Goal: Information Seeking & Learning: Learn about a topic

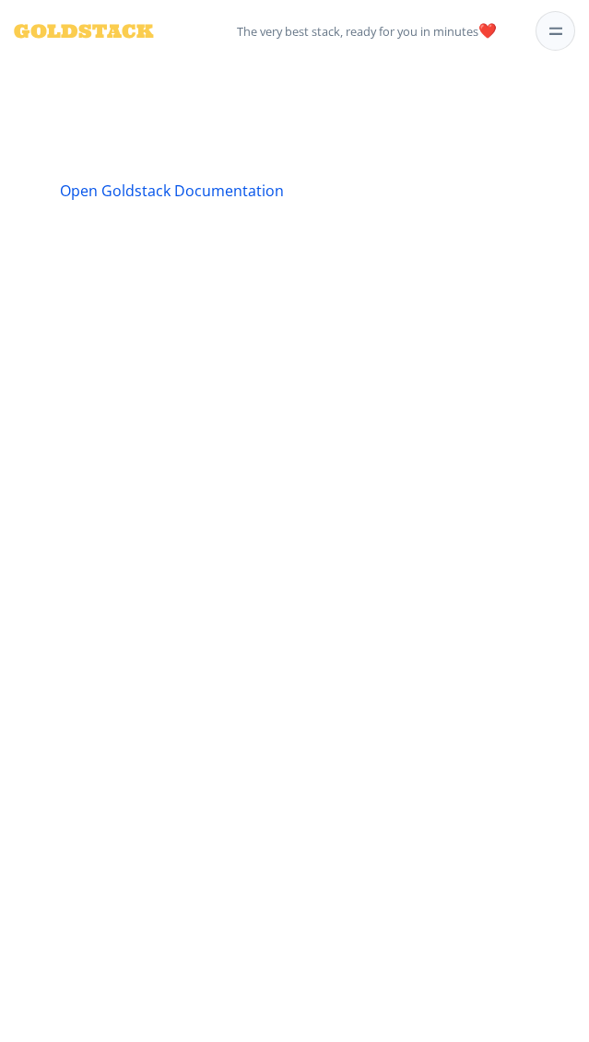
click at [171, 191] on span "Open Goldstack Documentation" at bounding box center [172, 191] width 224 height 20
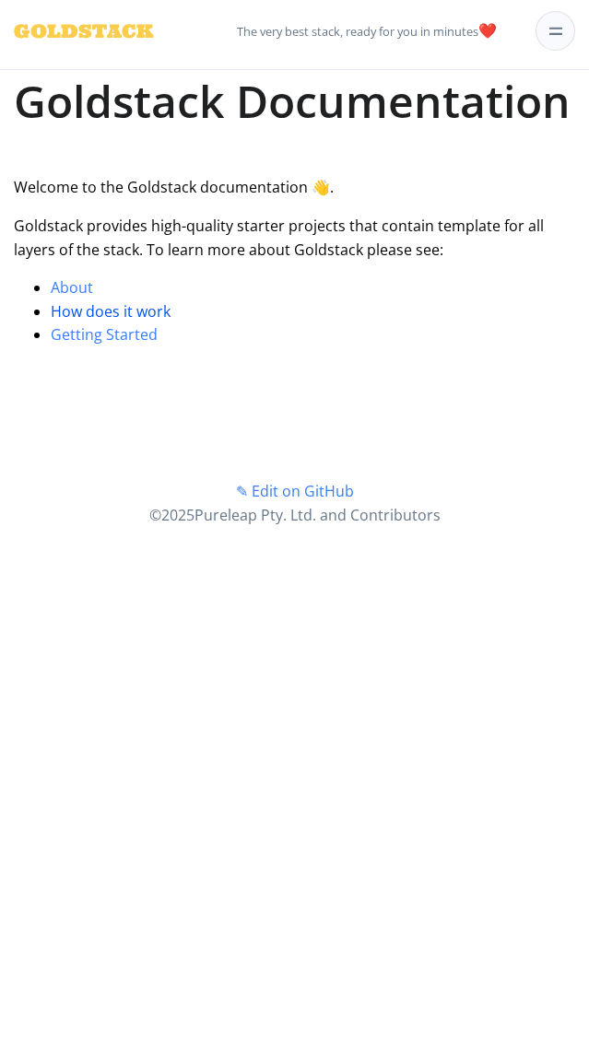
click at [111, 310] on span "How does it work" at bounding box center [111, 311] width 120 height 20
